Goal: Check status: Check status

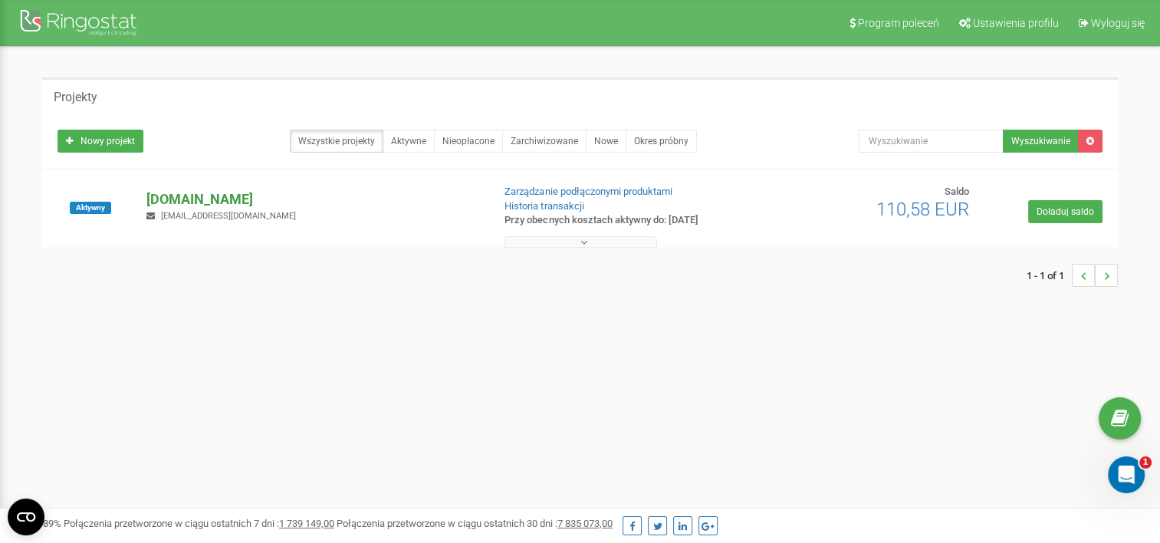
click at [165, 202] on p "[DOMAIN_NAME]" at bounding box center [312, 199] width 333 height 20
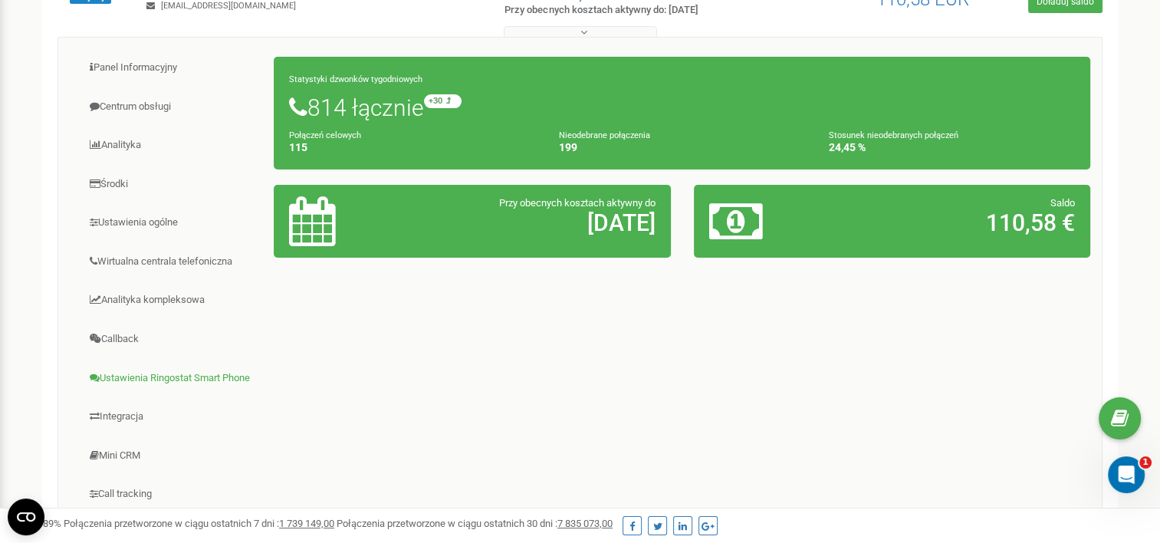
scroll to position [153, 0]
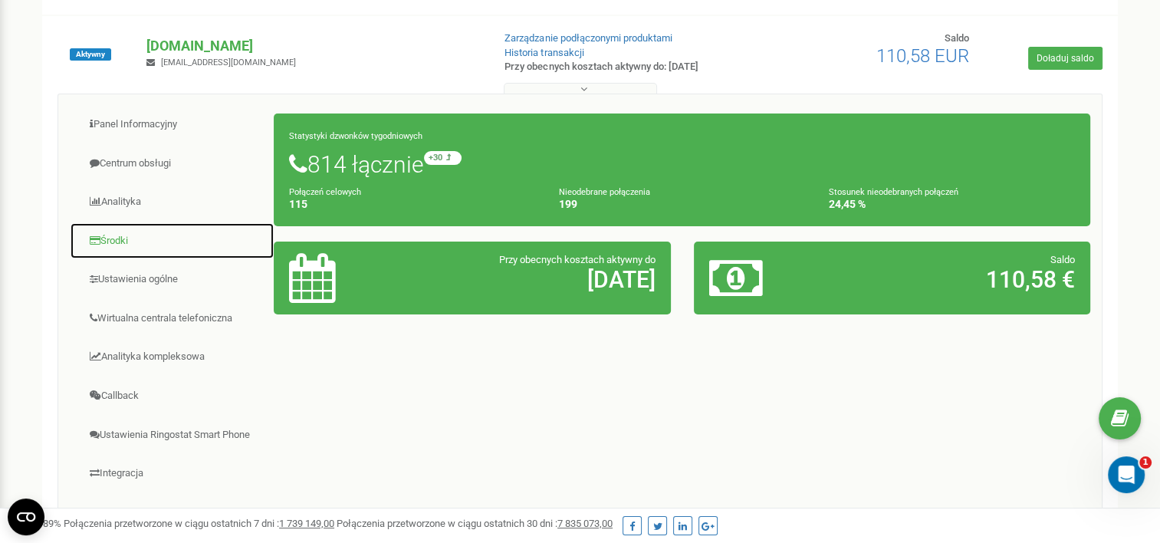
click at [123, 248] on link "Środki" at bounding box center [172, 241] width 205 height 38
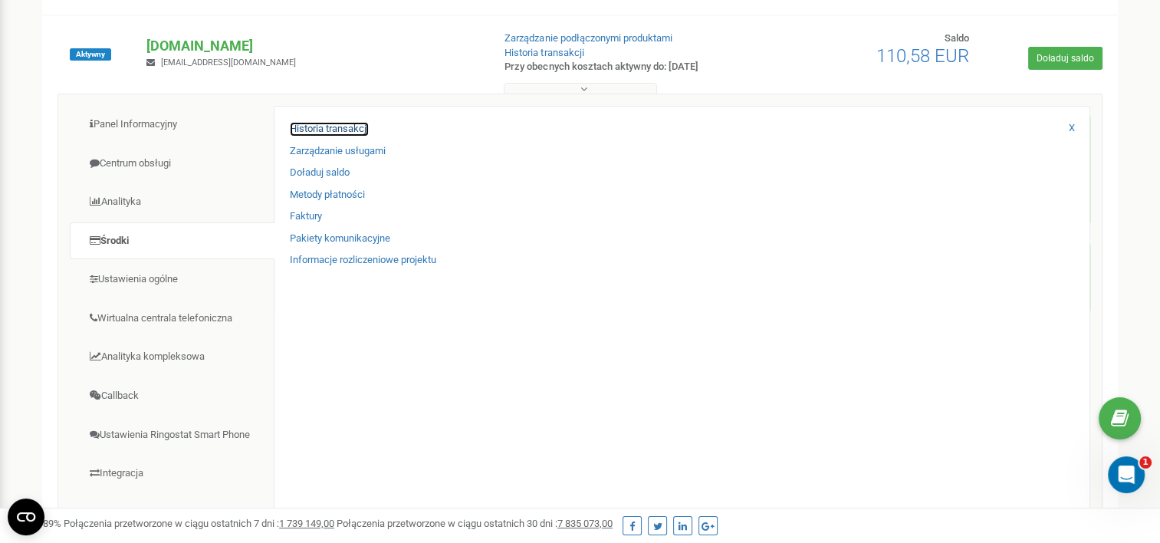
click at [331, 125] on link "Historia transakcji" at bounding box center [329, 129] width 79 height 15
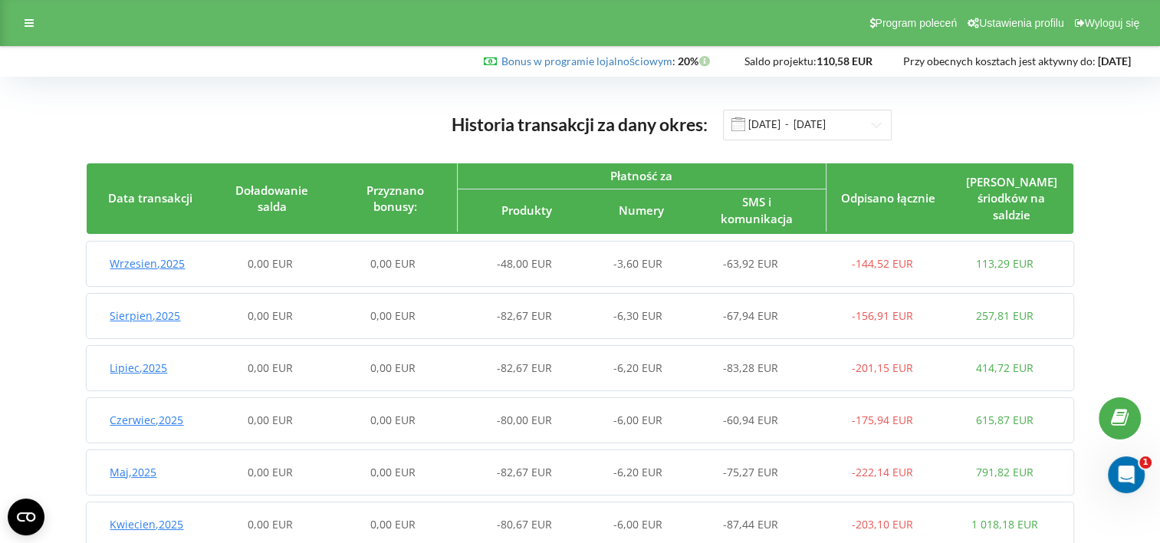
click at [165, 262] on span "Wrzesien , 2025" at bounding box center [147, 263] width 75 height 15
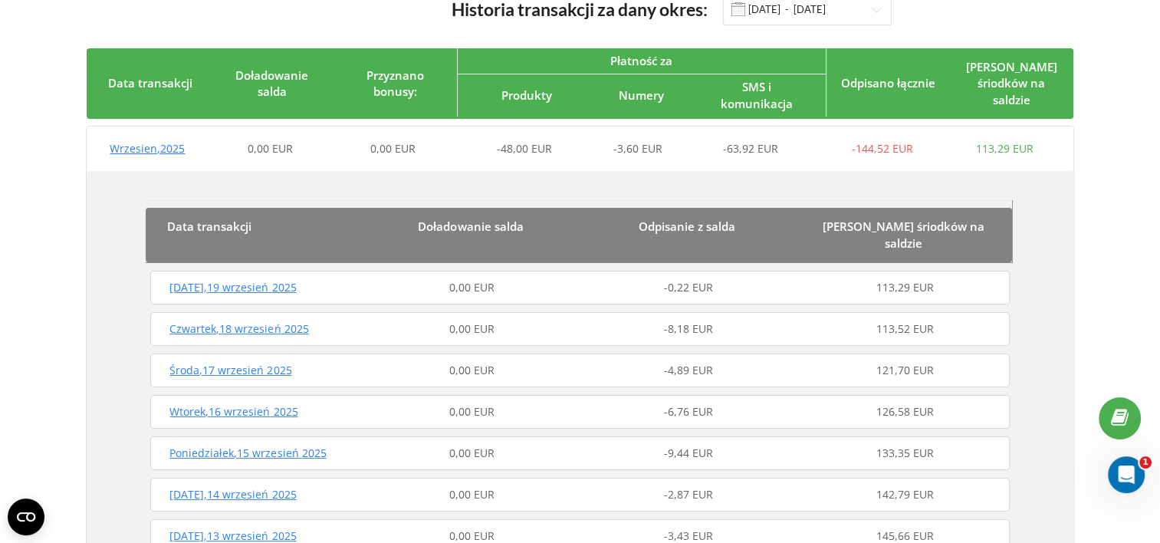
scroll to position [153, 0]
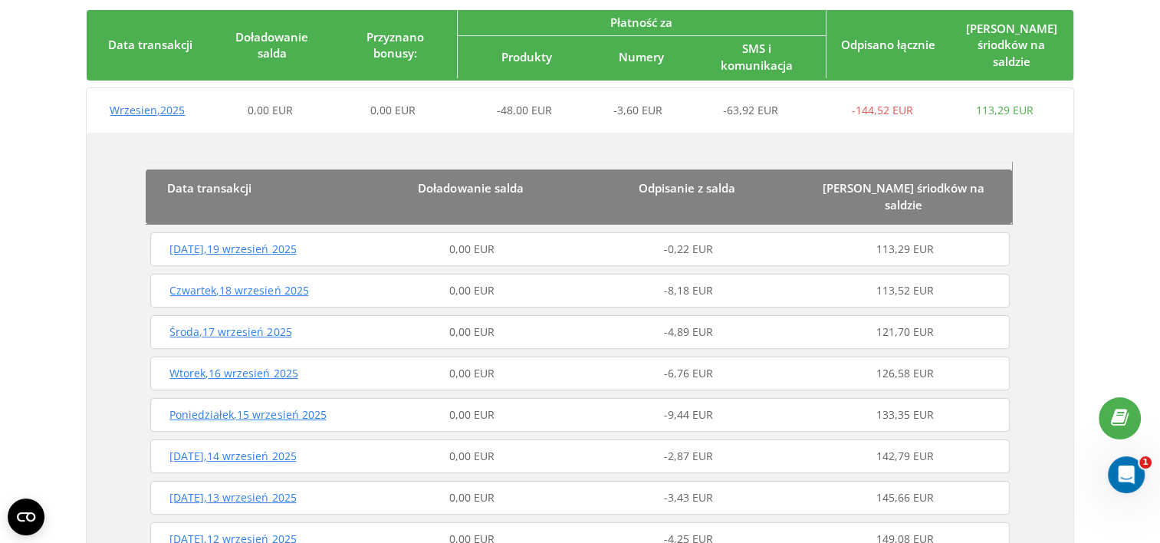
click at [212, 241] on span "Piątek , 19 wrzesień 2025" at bounding box center [232, 248] width 126 height 15
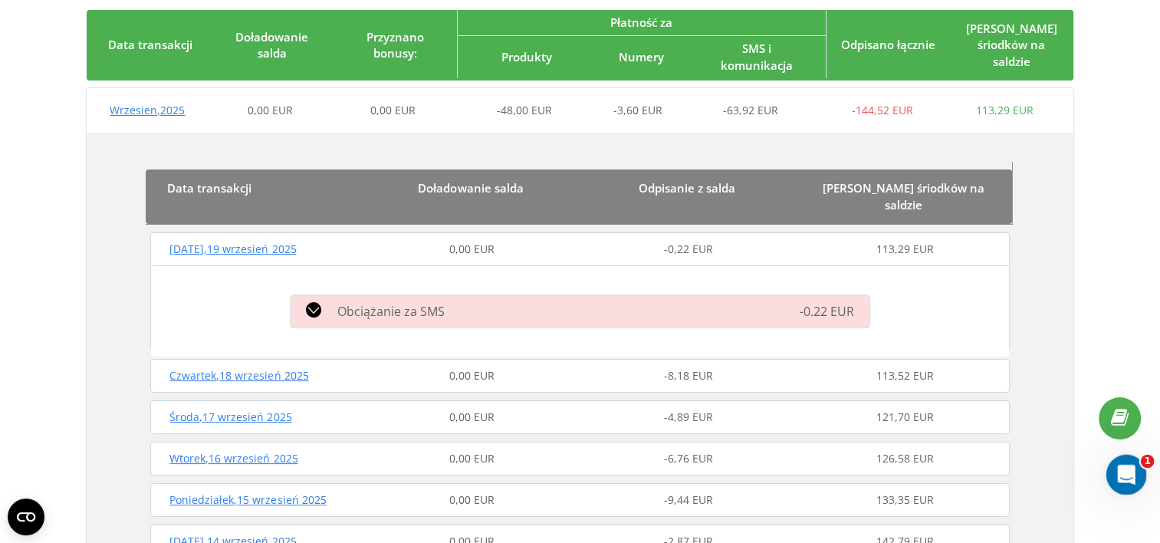
click at [1126, 459] on div "Otwórz komunikator Intercom" at bounding box center [1123, 472] width 51 height 51
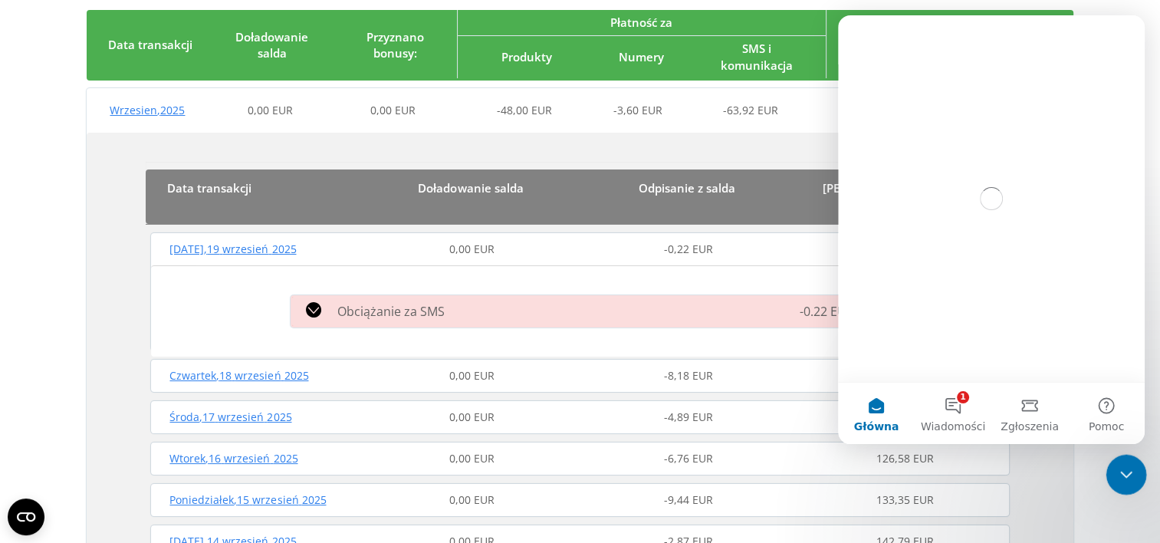
scroll to position [0, 0]
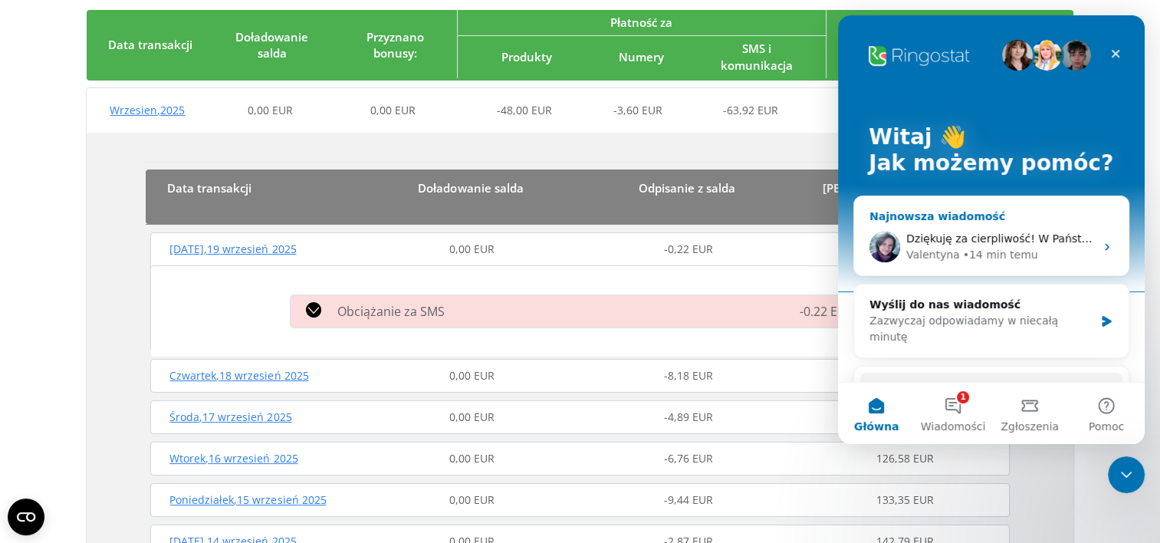
click at [1028, 252] on div "Valentyna • 14 min temu" at bounding box center [1000, 255] width 189 height 16
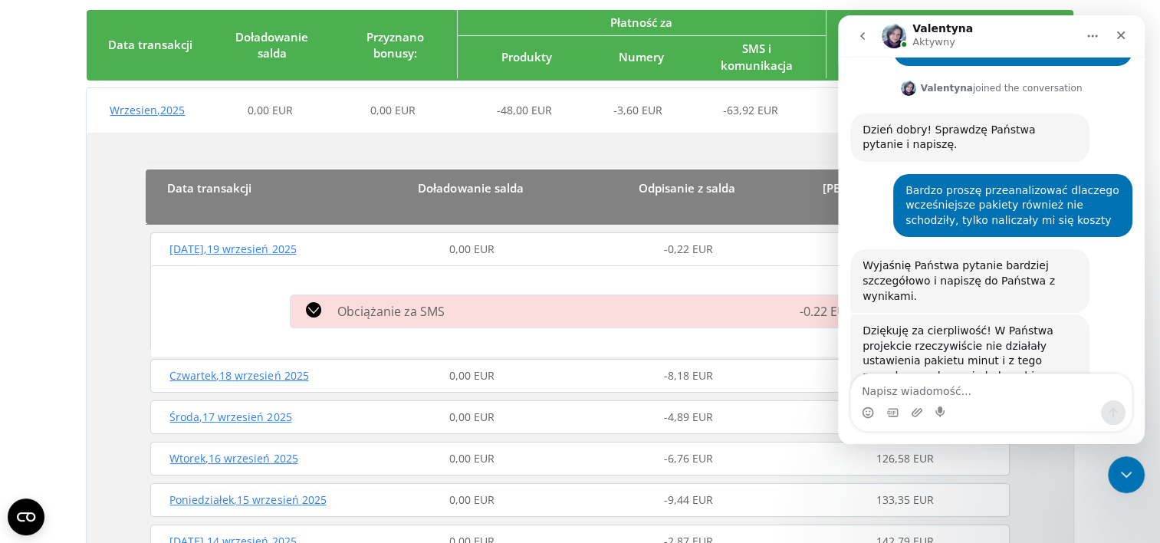
scroll to position [2517, 0]
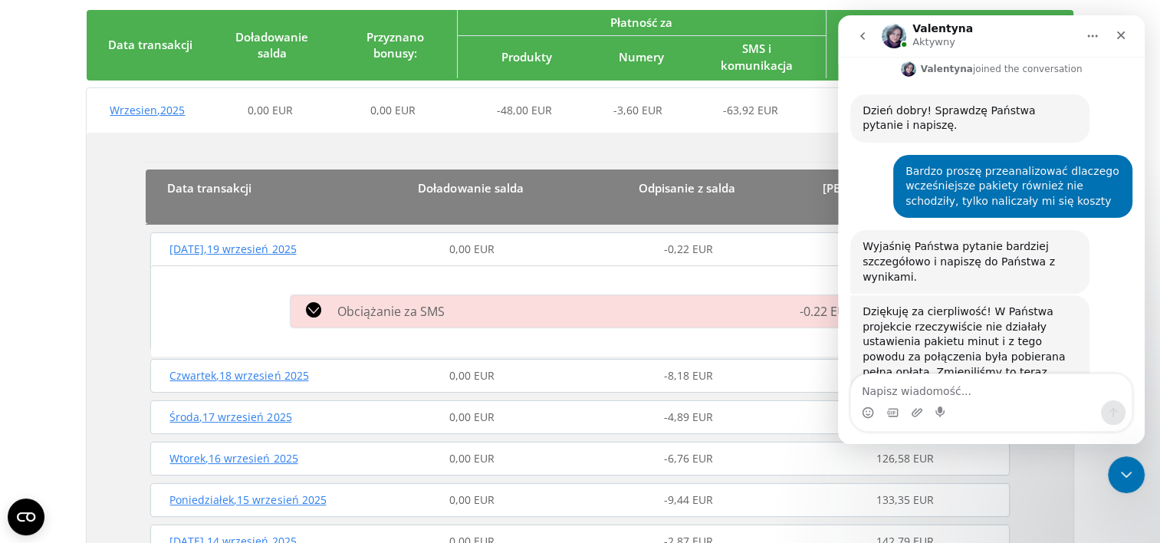
click at [866, 31] on icon "go back" at bounding box center [862, 36] width 12 height 12
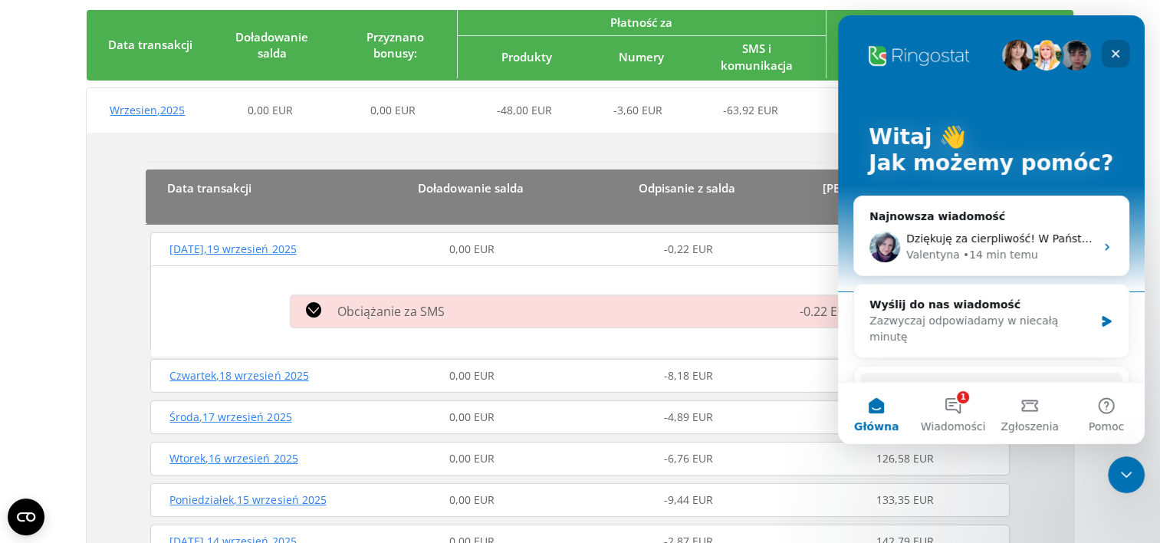
click at [1116, 48] on icon "Zamknij" at bounding box center [1115, 54] width 12 height 12
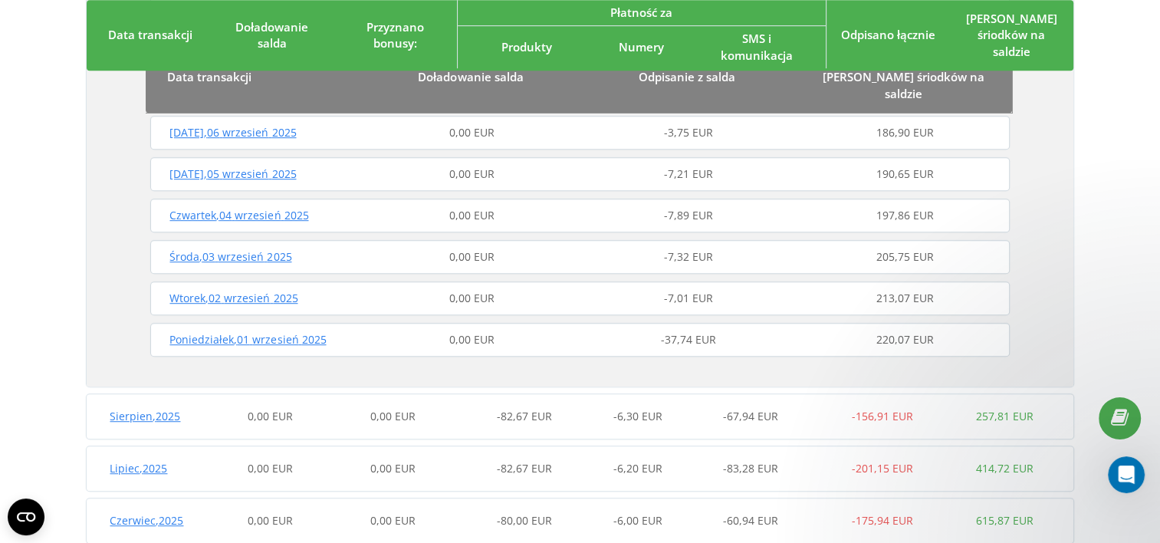
scroll to position [920, 0]
